Goal: Find contact information: Obtain details needed to contact an individual or organization

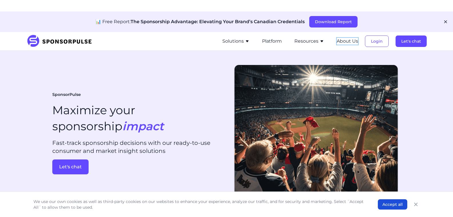
click at [351, 41] on button "About Us" at bounding box center [347, 41] width 21 height 7
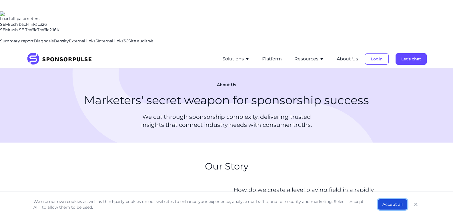
click at [390, 201] on button "Accept all" at bounding box center [392, 204] width 29 height 10
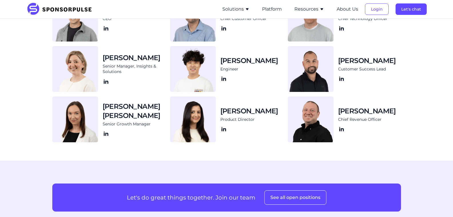
scroll to position [799, 0]
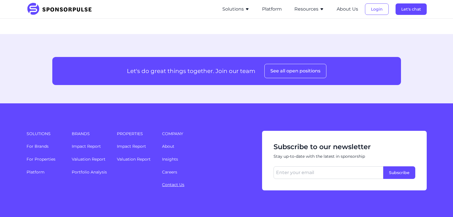
click at [174, 182] on link "Contact Us" at bounding box center [173, 184] width 22 height 5
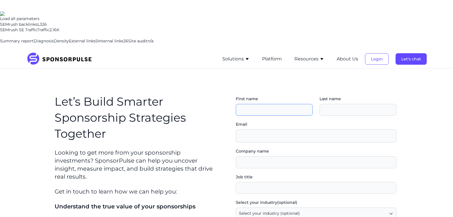
click at [272, 104] on input "First name" at bounding box center [274, 110] width 77 height 12
type input "Sales"
click at [348, 104] on input "Last name" at bounding box center [358, 110] width 77 height 12
type input "Manager"
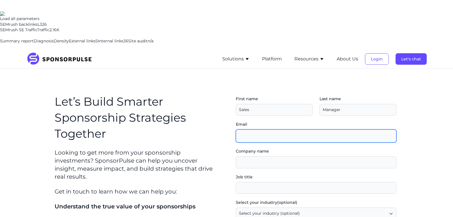
click at [307, 129] on input "Email" at bounding box center [316, 135] width 161 height 13
type input "[EMAIL_ADDRESS][DOMAIN_NAME]"
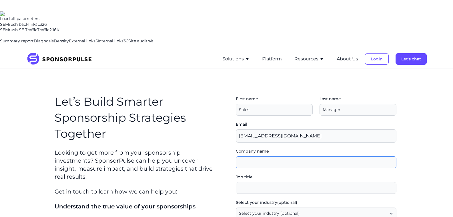
click at [280, 156] on input "Company name" at bounding box center [316, 162] width 161 height 12
type input "[DOMAIN_NAME]"
click at [269, 182] on input "Job title" at bounding box center [316, 188] width 161 height 12
type input "Link Builder"
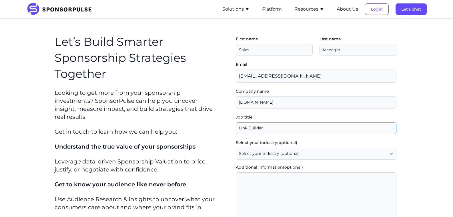
scroll to position [62, 0]
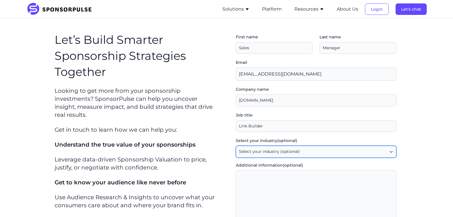
click at [272, 146] on select "Select your industry (optional) Agency / Consultant Automotive / Transportation…" at bounding box center [316, 152] width 161 height 12
select select "Other"
click at [238, 146] on select "Select your industry (optional) Agency / Consultant Automotive / Transportation…" at bounding box center [316, 152] width 161 height 12
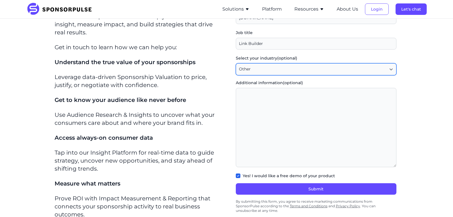
scroll to position [146, 0]
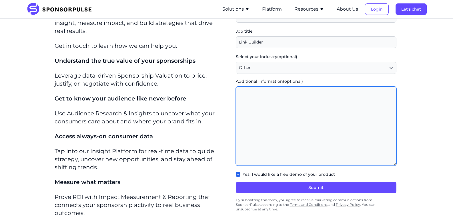
click at [283, 93] on textarea "Additional information (optional)" at bounding box center [316, 125] width 161 height 79
paste textarea "Hi,I hope you’re well.I’m reaching out to explore the opportunity to publish sp…"
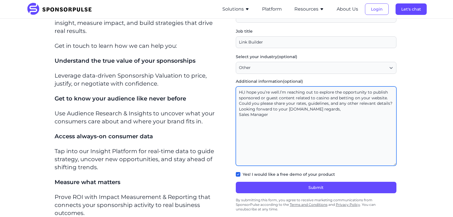
type textarea "Hi,I hope you’re well.I’m reaching out to explore the opportunity to publish sp…"
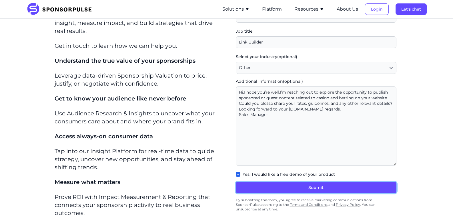
click at [284, 182] on button "Submit" at bounding box center [316, 187] width 161 height 11
